Goal: Task Accomplishment & Management: Manage account settings

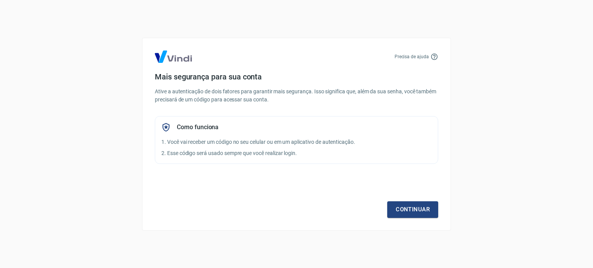
drag, startPoint x: 123, startPoint y: 37, endPoint x: 149, endPoint y: 4, distance: 42.0
click at [125, 35] on div "Precisa de ajuda Mais segurança para sua conta Ative a autenticação de dois fat…" at bounding box center [296, 134] width 593 height 268
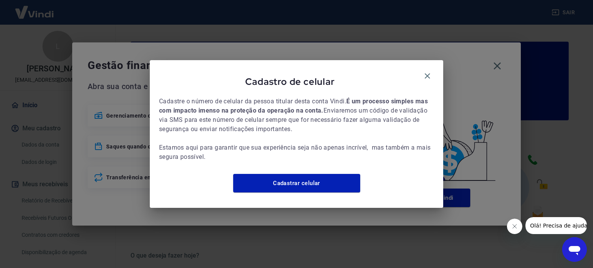
click at [513, 226] on icon "Fechar mensagem da empresa" at bounding box center [514, 227] width 6 height 6
drag, startPoint x: 427, startPoint y: 70, endPoint x: 474, endPoint y: 70, distance: 46.7
click at [430, 71] on icon "button" at bounding box center [427, 75] width 9 height 9
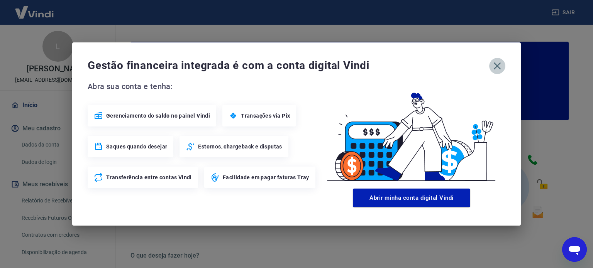
click at [501, 64] on icon "button" at bounding box center [497, 66] width 12 height 12
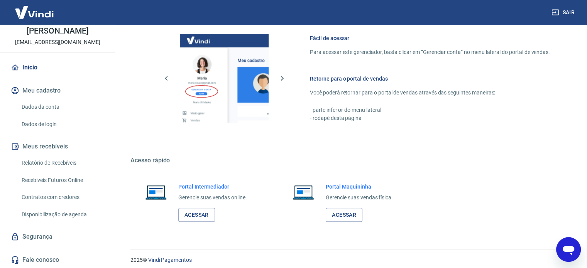
scroll to position [421, 0]
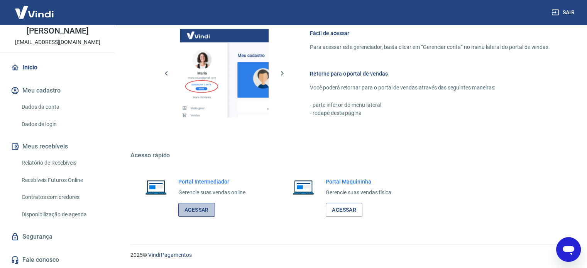
click at [192, 210] on link "Acessar" at bounding box center [196, 210] width 37 height 14
